Goal: Communication & Community: Answer question/provide support

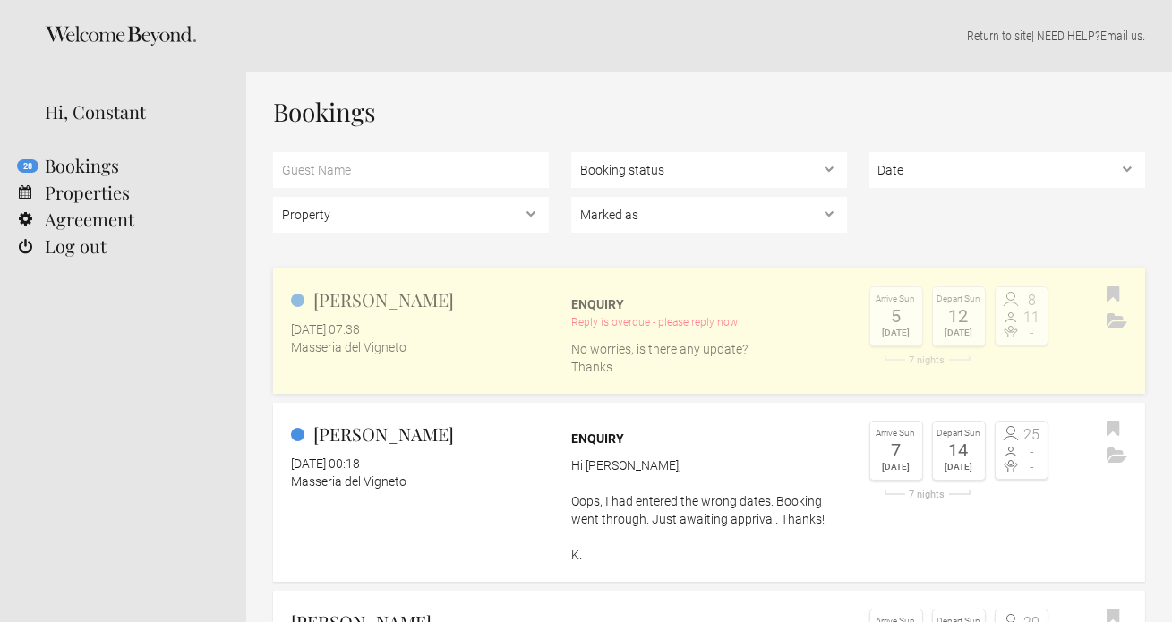
click at [437, 361] on link "[PERSON_NAME] [DATE] 07:38 Masseria del Vigneto Enquiry Reply is overdue - plea…" at bounding box center [709, 331] width 872 height 125
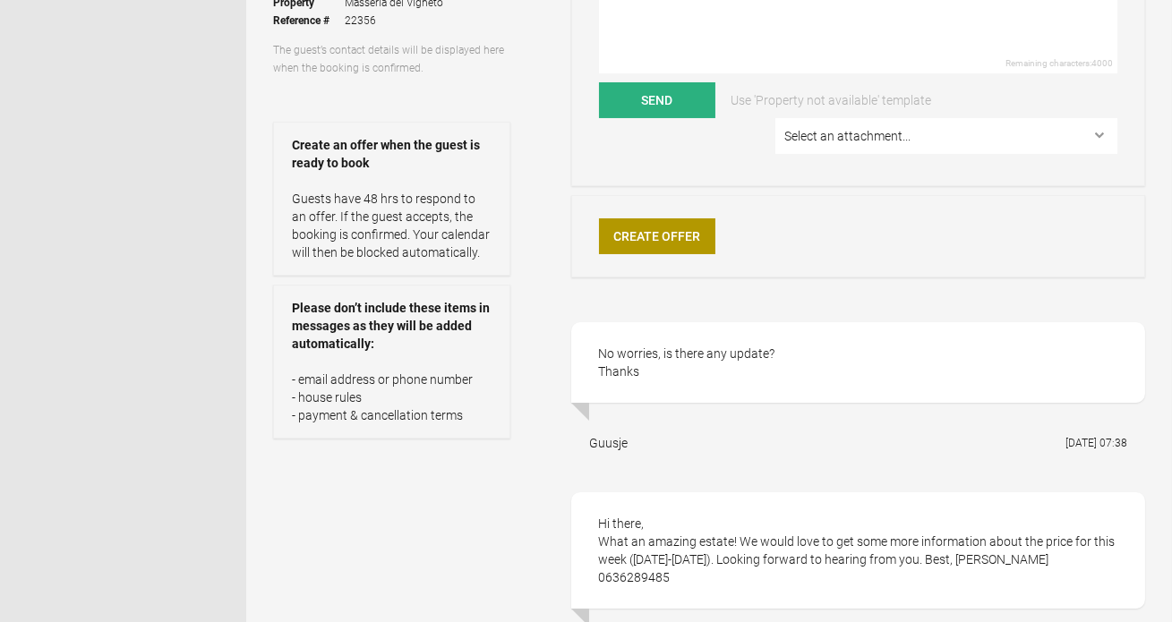
scroll to position [322, 0]
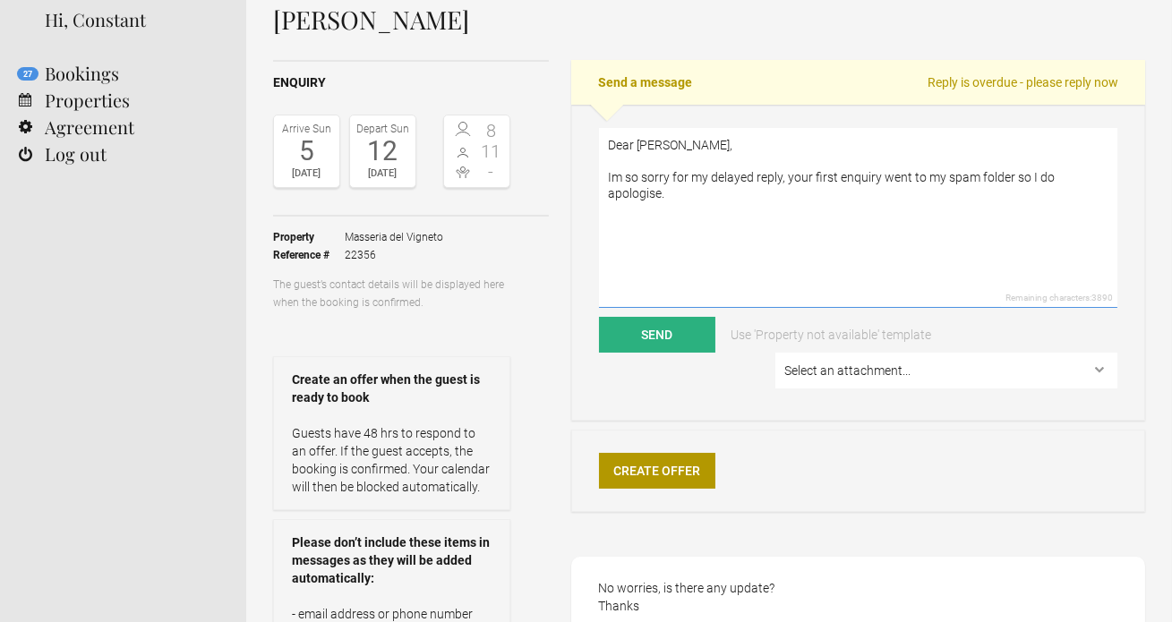
scroll to position [148, 0]
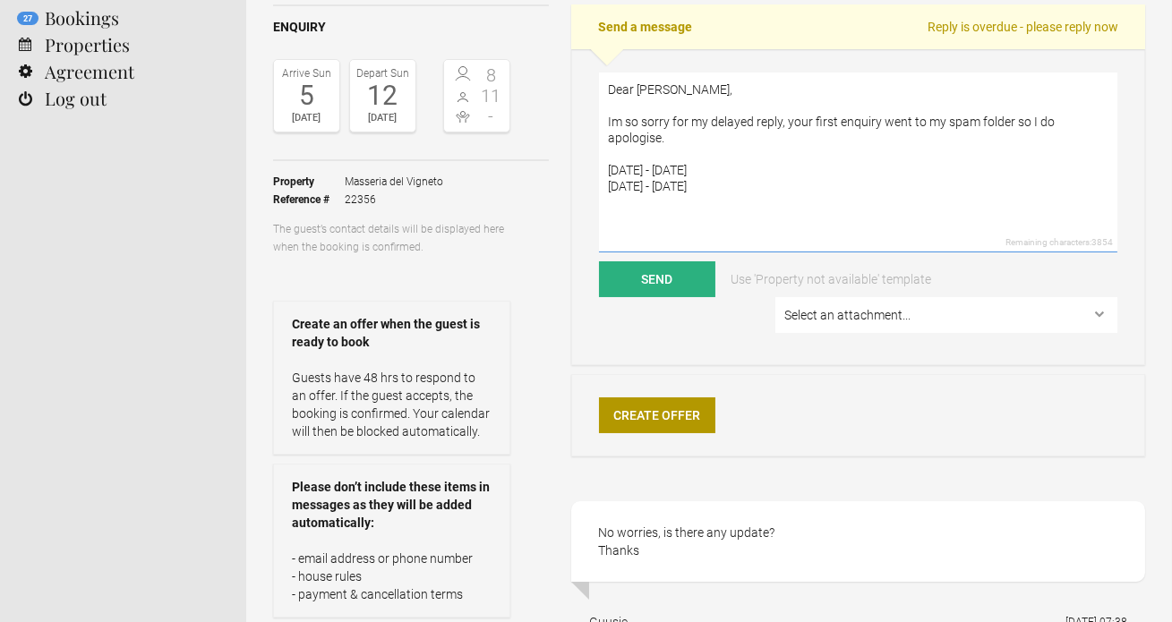
click at [673, 140] on textarea "Dear [PERSON_NAME], Im so sorry for my delayed reply, your first enquiry went t…" at bounding box center [858, 163] width 518 height 180
click at [834, 141] on textarea "Dear [PERSON_NAME], Im so sorry for my delayed reply, your first enquiry went t…" at bounding box center [858, 163] width 518 height 180
click at [753, 192] on textarea "Dear [PERSON_NAME], Im so sorry for my delayed reply, your first enquiry went t…" at bounding box center [858, 163] width 518 height 180
paste textarea "Included in the Rental Cost Daily housekeeping: Morning service (9am–11am) and …"
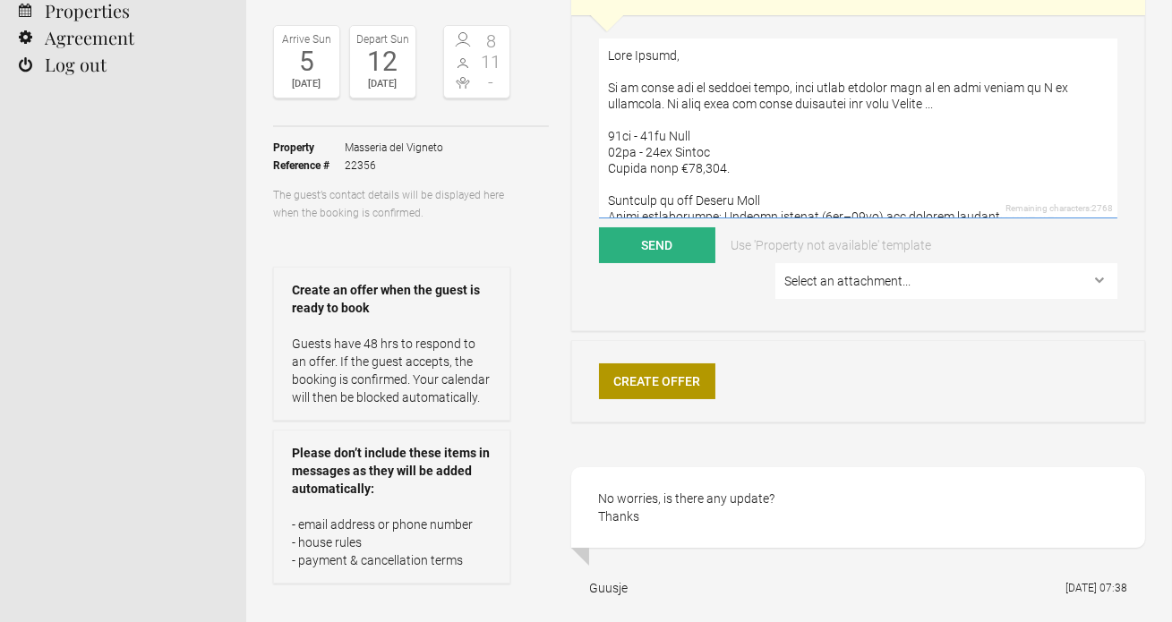
scroll to position [183, 0]
drag, startPoint x: 758, startPoint y: 200, endPoint x: 584, endPoint y: 200, distance: 174.6
click at [584, 200] on div "Remaining characters: 2768 Send Use 'Property not available' template Select an…" at bounding box center [858, 172] width 574 height 316
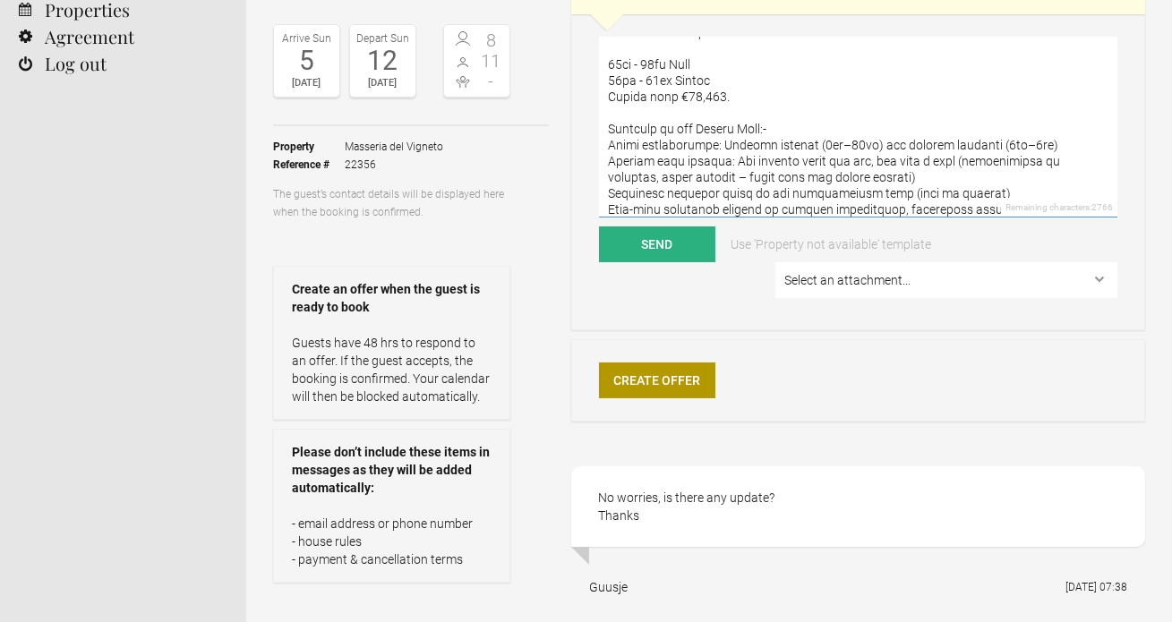
scroll to position [84, 0]
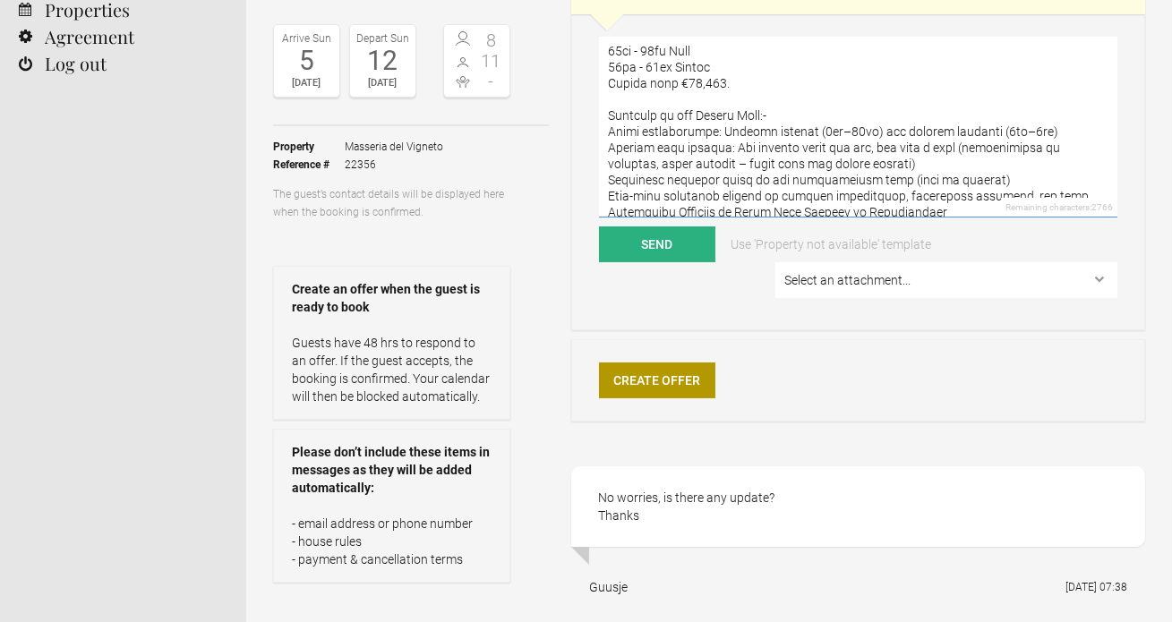
click at [609, 128] on textarea at bounding box center [858, 128] width 518 height 180
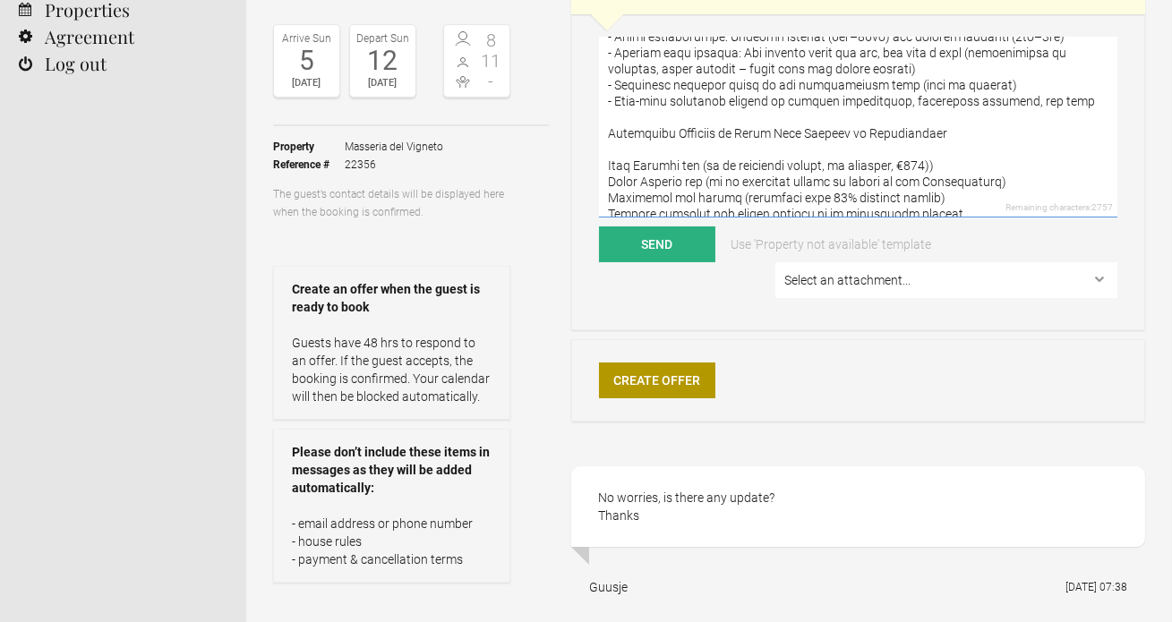
scroll to position [166, 0]
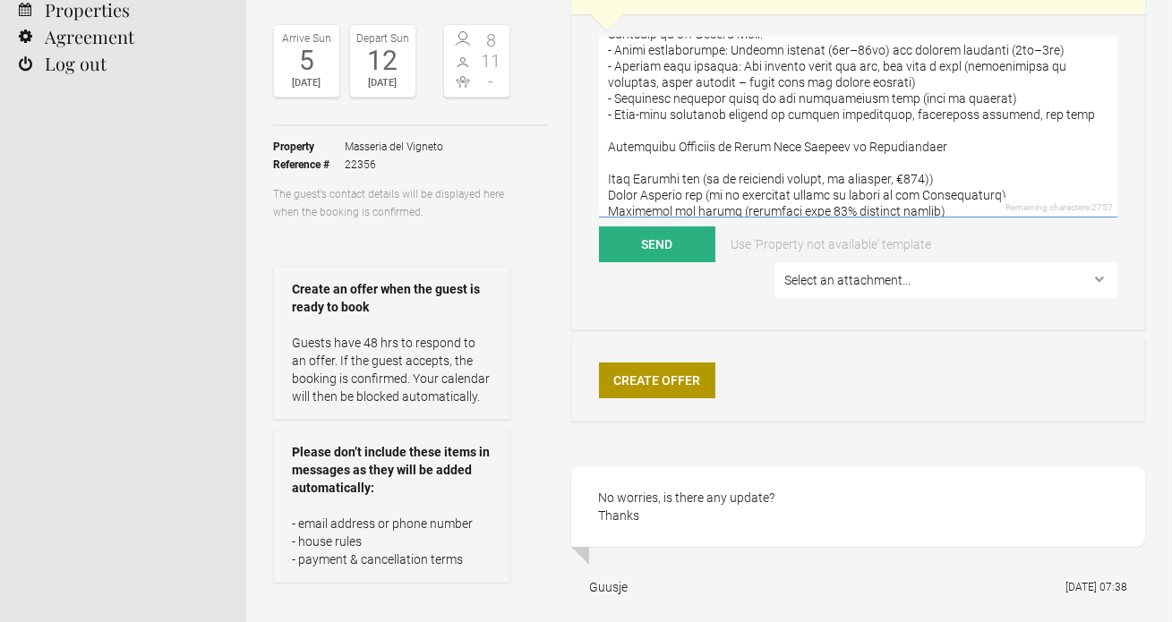
drag, startPoint x: 915, startPoint y: 46, endPoint x: 715, endPoint y: 146, distance: 223.4
click at [715, 146] on textarea at bounding box center [858, 128] width 518 height 180
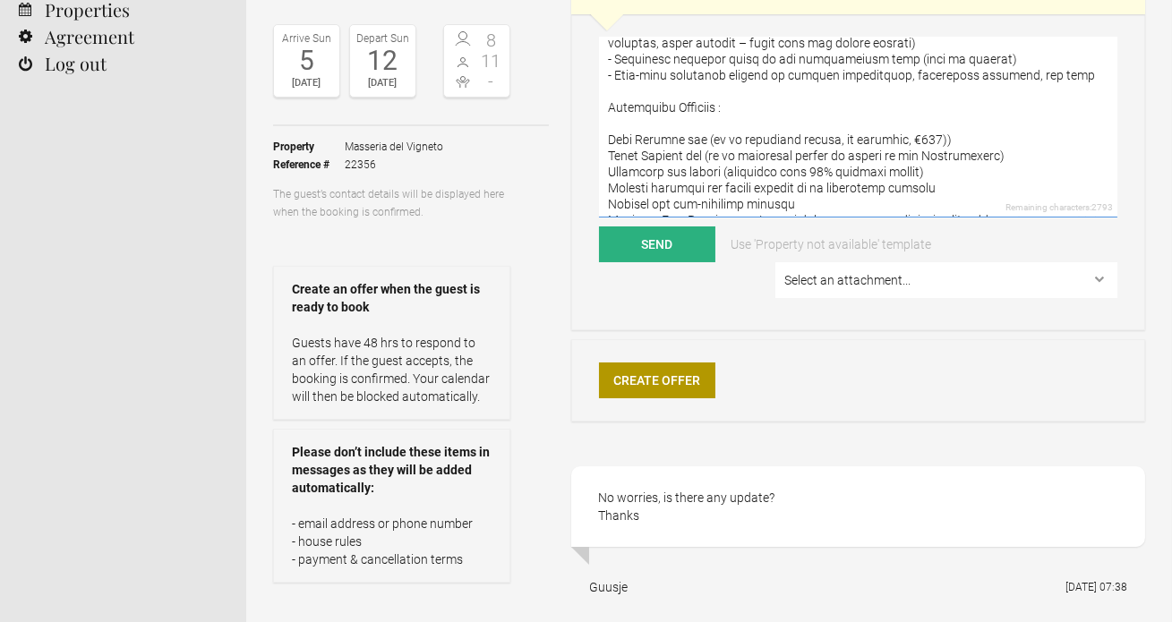
scroll to position [206, 0]
click at [609, 137] on textarea at bounding box center [858, 128] width 518 height 180
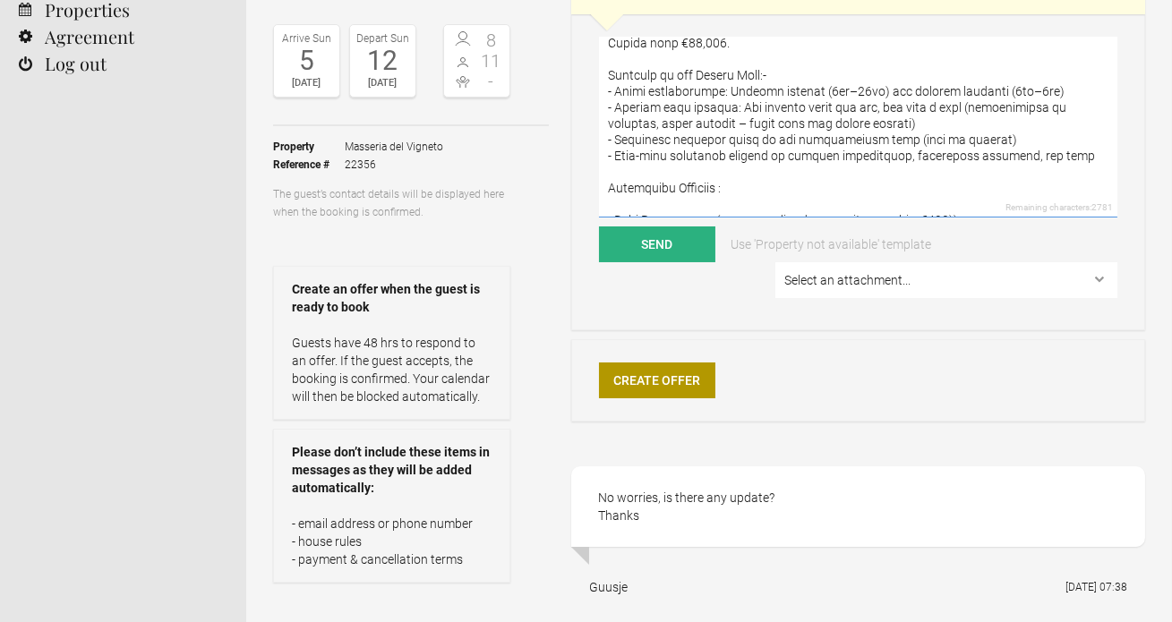
scroll to position [102, 0]
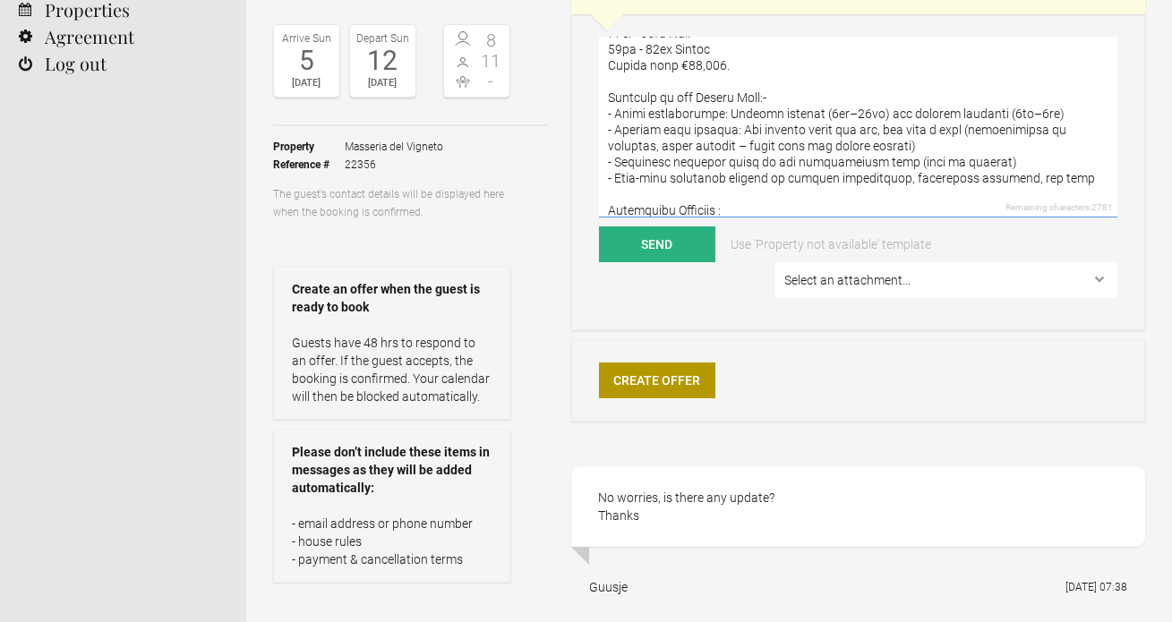
click at [781, 98] on textarea at bounding box center [858, 128] width 518 height 180
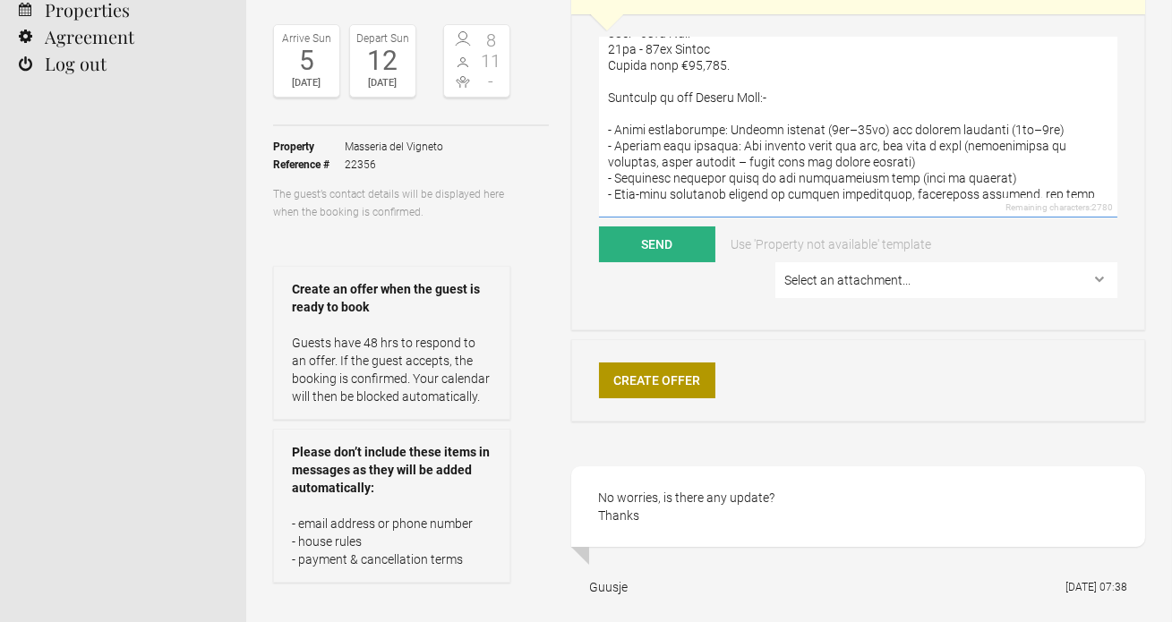
scroll to position [54, 0]
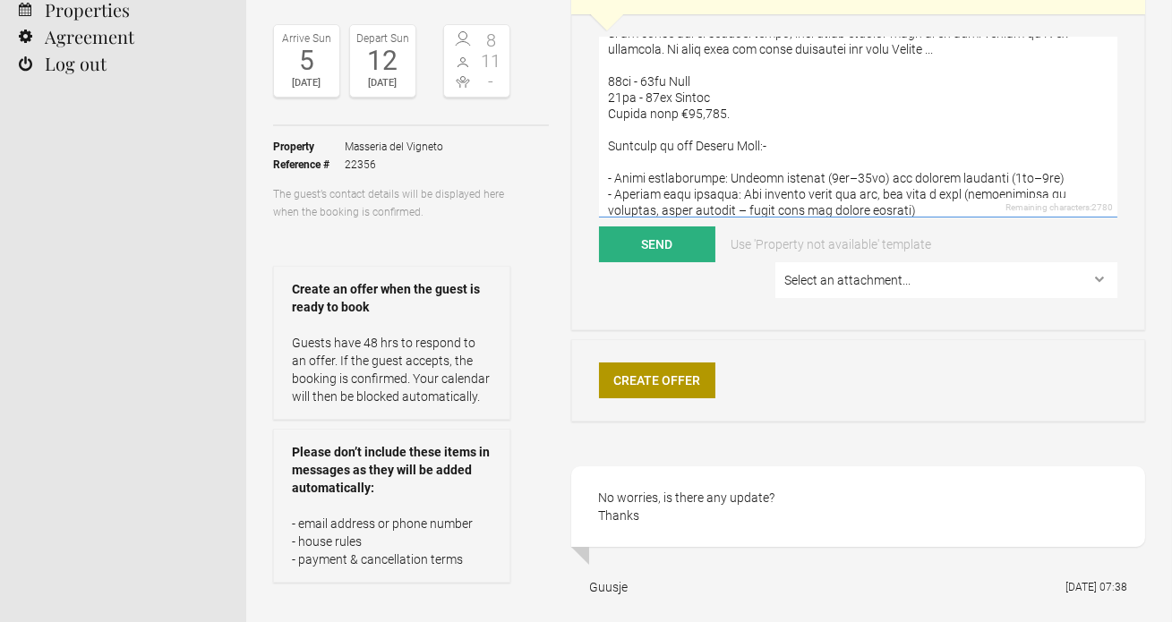
click at [708, 84] on textarea at bounding box center [858, 128] width 518 height 180
click at [714, 100] on textarea at bounding box center [858, 128] width 518 height 180
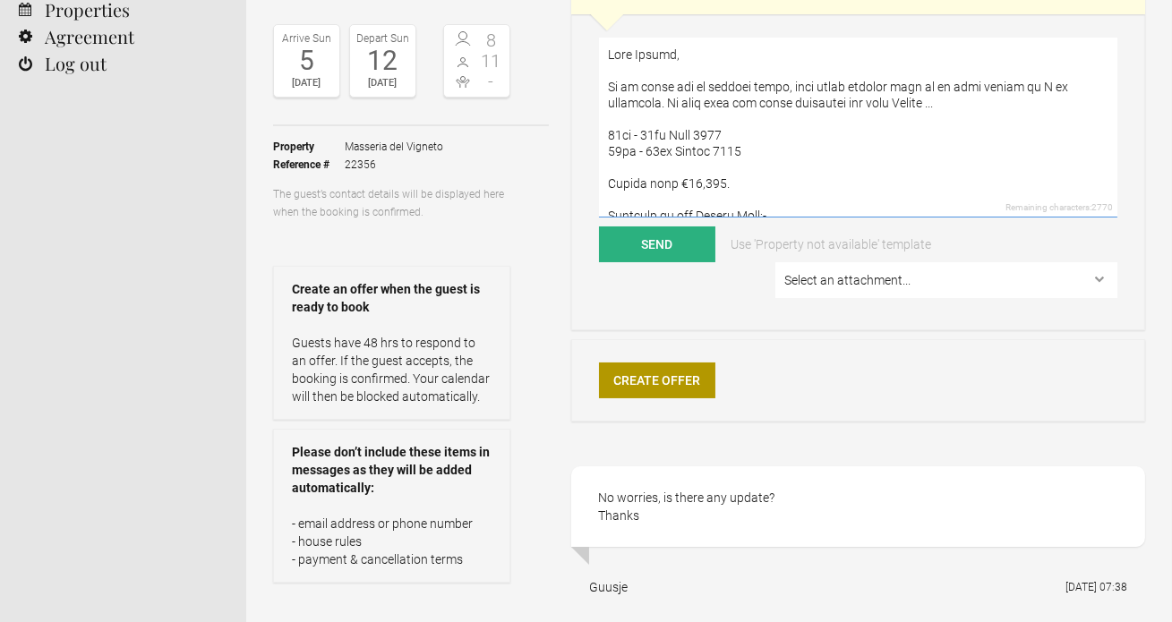
scroll to position [1, 0]
click at [844, 166] on textarea at bounding box center [858, 128] width 518 height 180
drag, startPoint x: 667, startPoint y: 243, endPoint x: 679, endPoint y: 191, distance: 53.2
click at [679, 191] on form "Remaining characters: 2770 Send Use 'Property not available' template Select an…" at bounding box center [858, 172] width 518 height 269
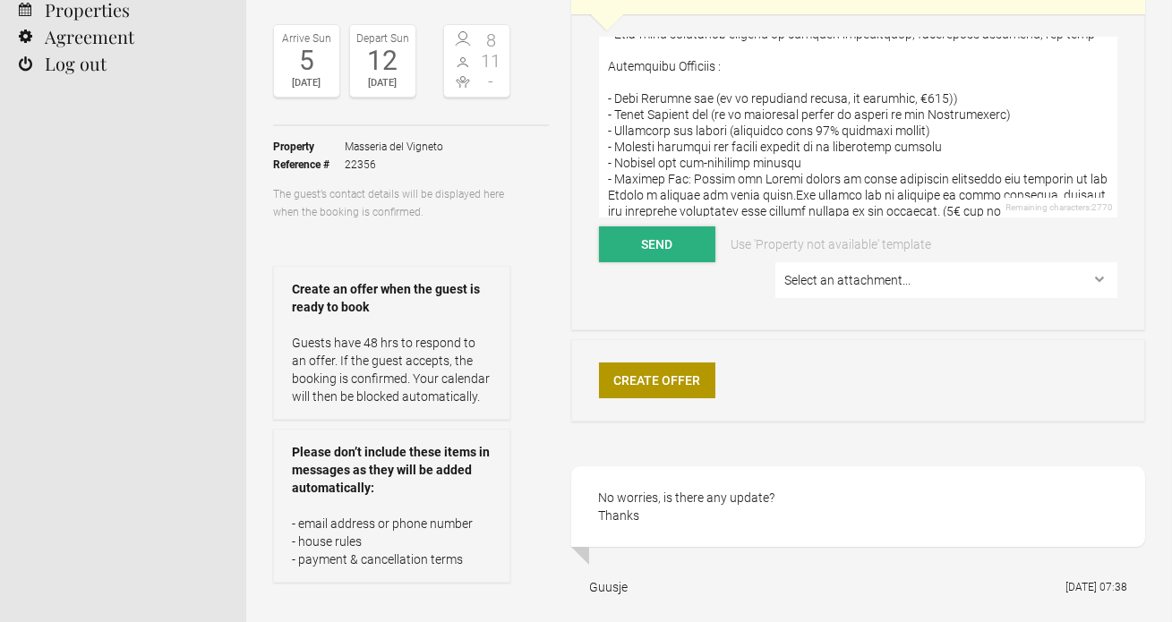
scroll to position [305, 0]
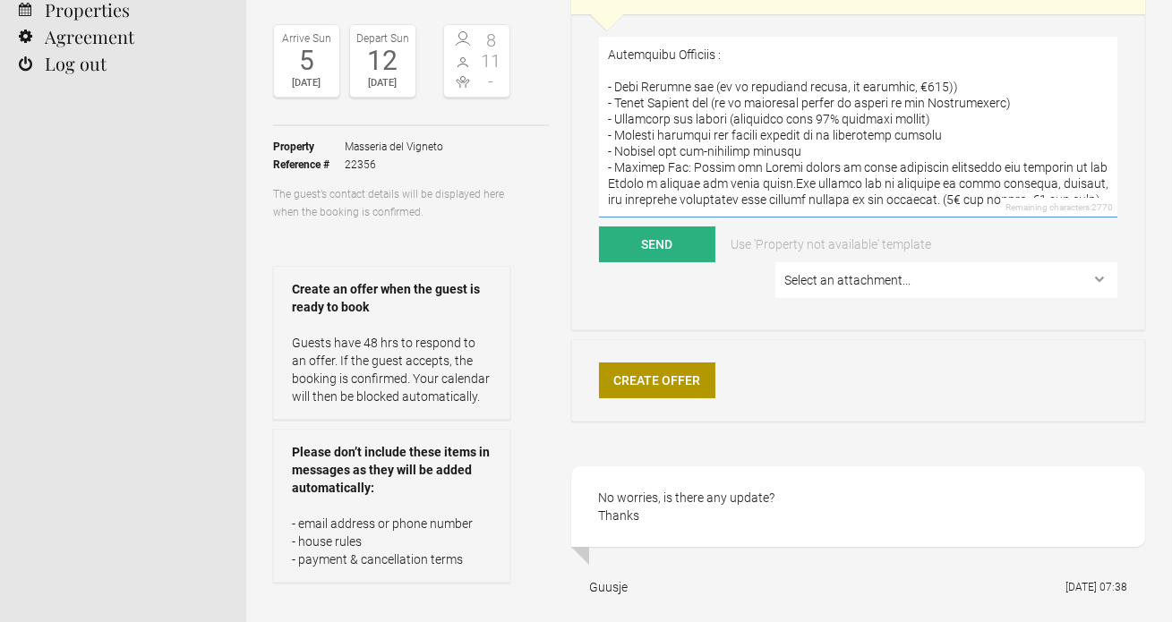
click at [677, 191] on textarea at bounding box center [858, 128] width 518 height 180
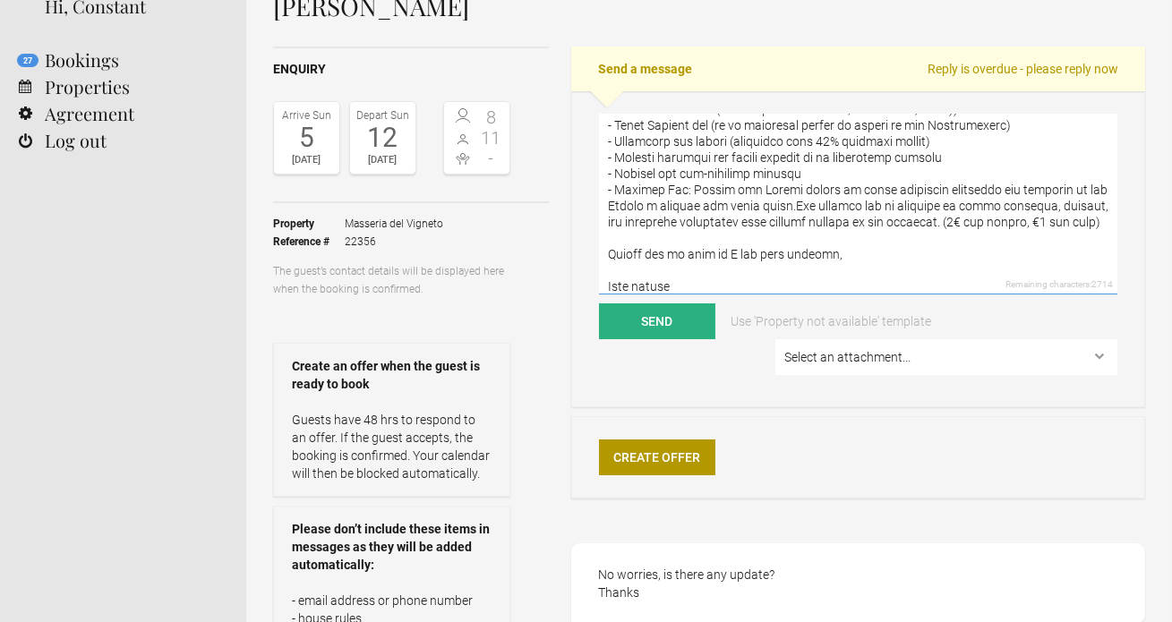
scroll to position [361, 0]
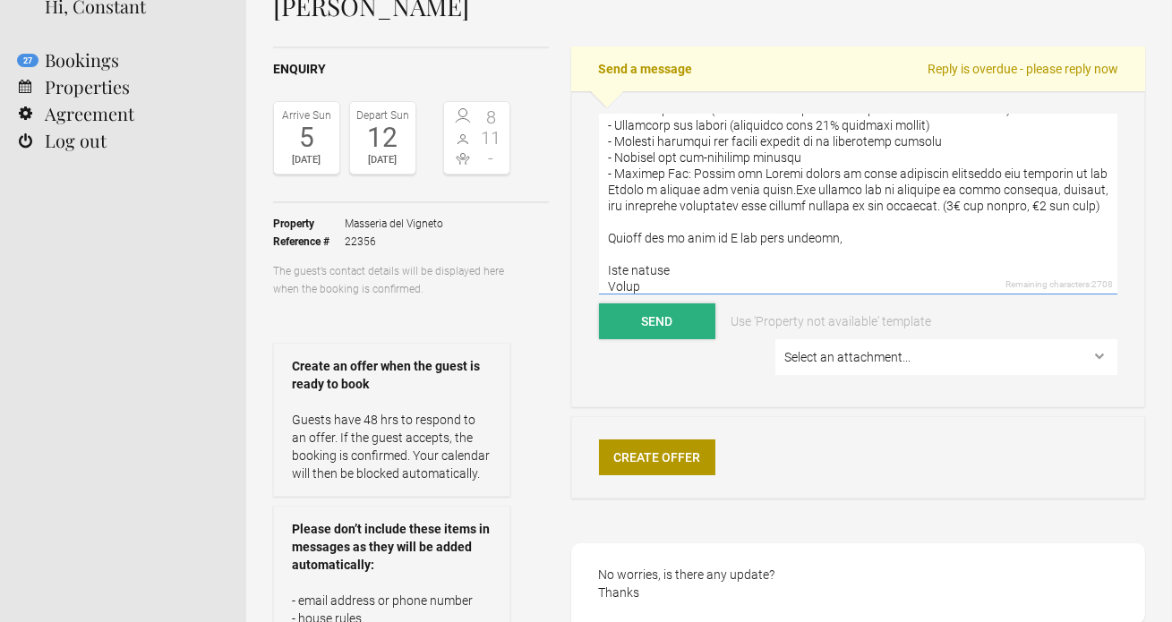
type textarea "Dear Guusje, Im so sorry for my delayed reply, your first enquiry went to my sp…"
click at [676, 332] on button "Send" at bounding box center [657, 322] width 116 height 36
